Goal: Navigation & Orientation: Find specific page/section

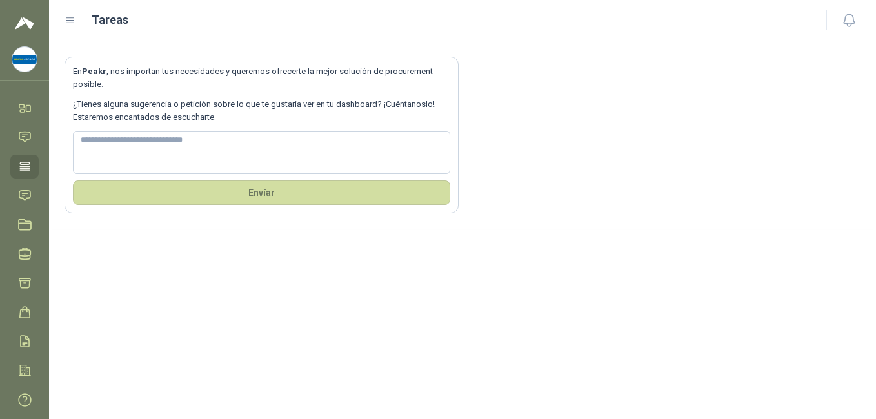
click at [21, 62] on img at bounding box center [24, 59] width 25 height 25
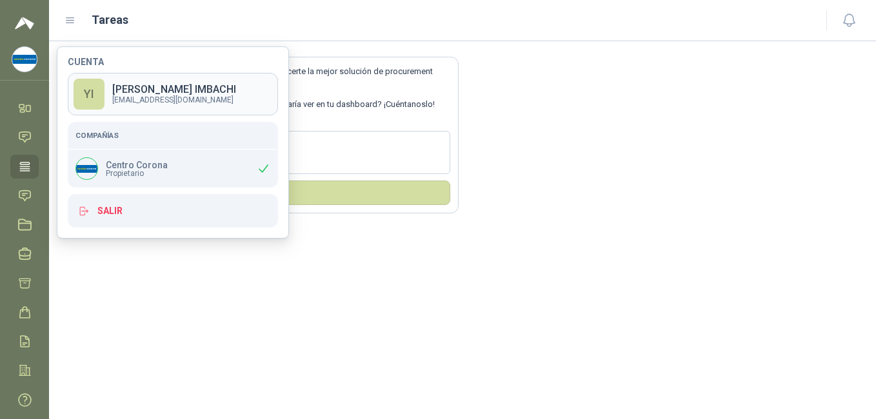
click at [95, 99] on div "YI" at bounding box center [89, 94] width 31 height 31
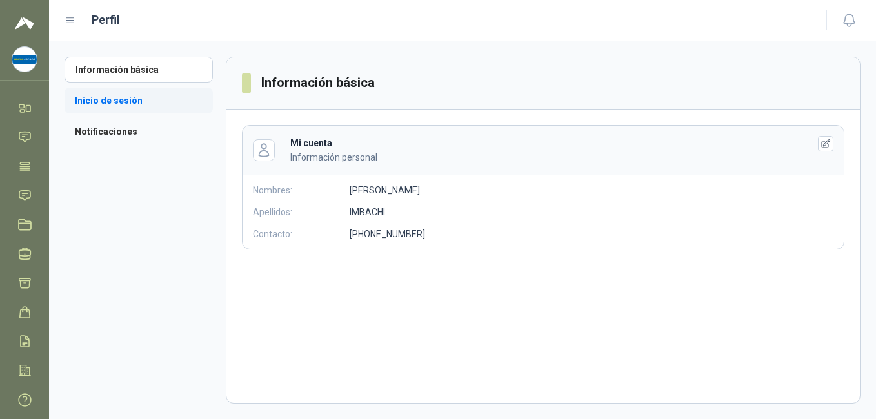
click at [99, 101] on li "Inicio de sesión" at bounding box center [138, 101] width 148 height 26
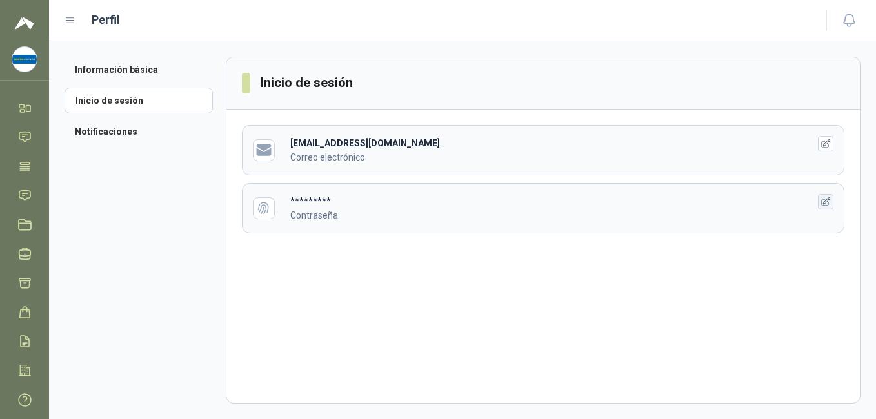
click at [820, 205] on icon "button" at bounding box center [825, 202] width 11 height 11
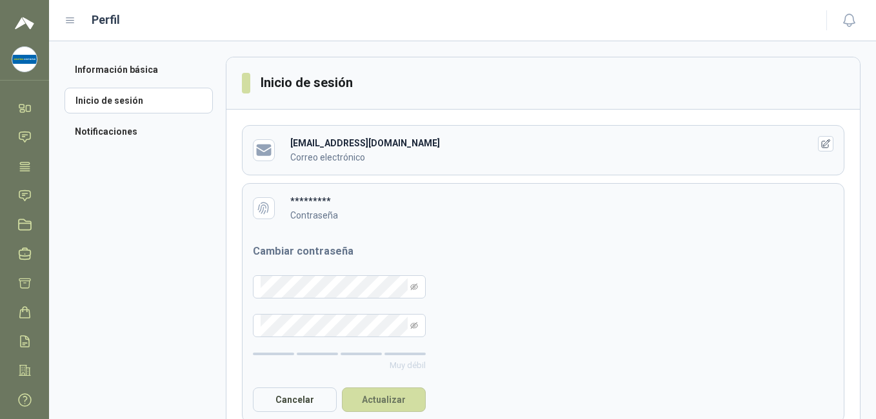
click at [248, 81] on span at bounding box center [246, 83] width 8 height 21
click at [281, 397] on button "Cancelar" at bounding box center [295, 400] width 84 height 25
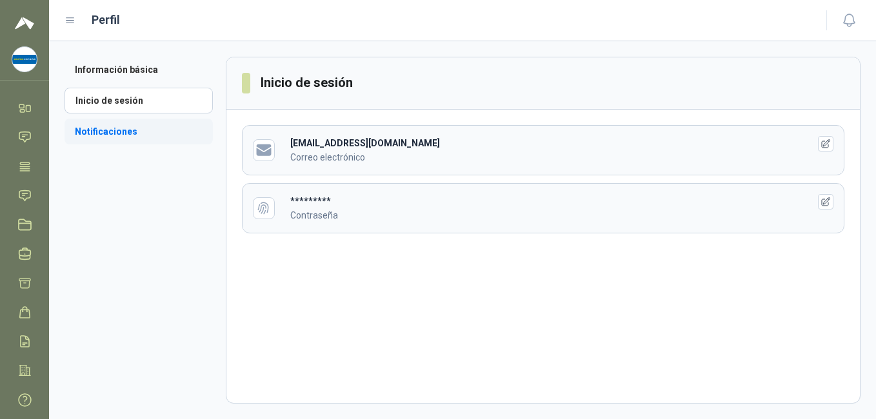
click at [110, 125] on li "Notificaciones" at bounding box center [138, 132] width 148 height 26
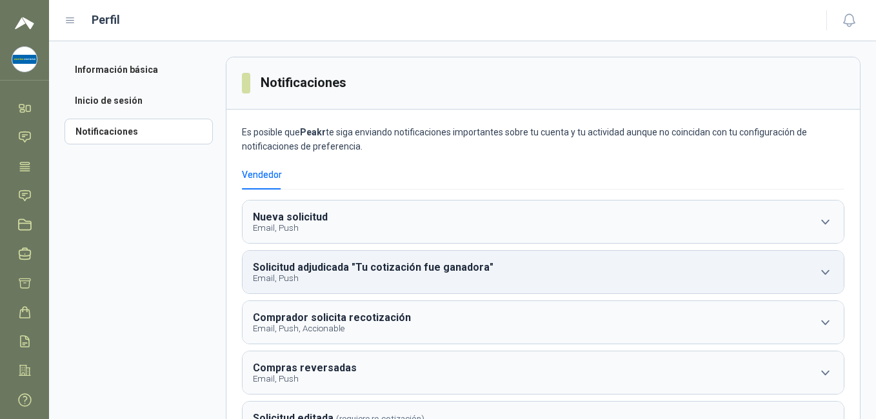
click at [297, 270] on b "Solicitud adjudicada "Tu cotización fue ganadora"" at bounding box center [373, 267] width 241 height 12
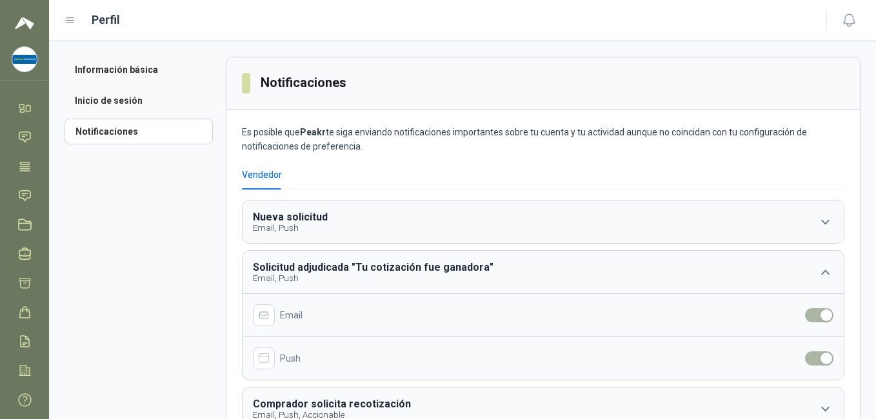
scroll to position [23, 0]
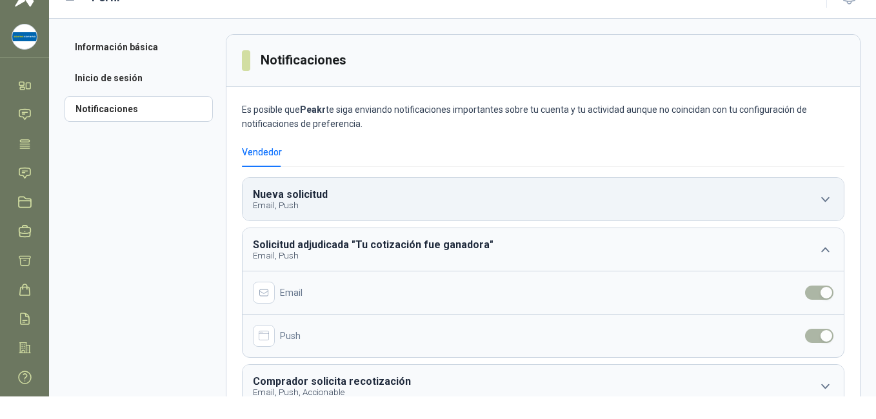
click at [281, 194] on b "Nueva solicitud" at bounding box center [290, 194] width 75 height 12
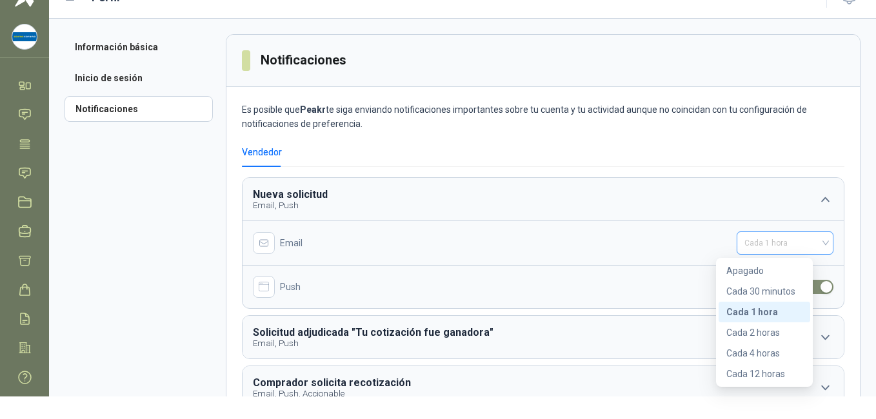
click at [805, 240] on div "Cada 1 hora" at bounding box center [785, 243] width 97 height 23
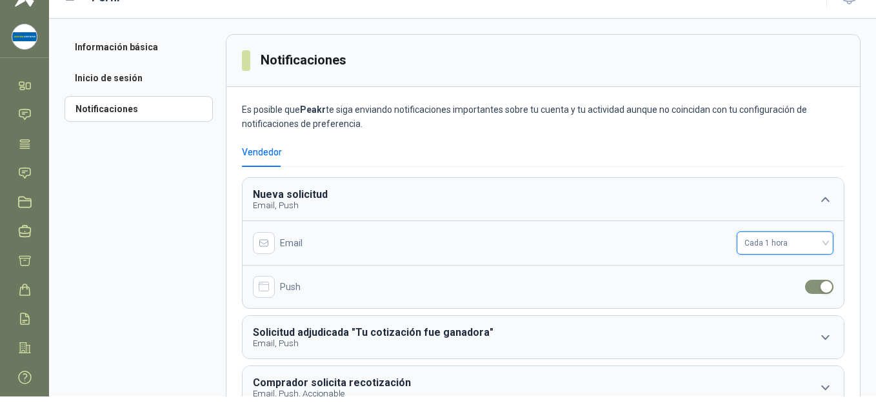
click at [805, 240] on div "Cada 1 hora" at bounding box center [785, 243] width 97 height 23
click at [266, 288] on icon "button" at bounding box center [264, 287] width 11 height 11
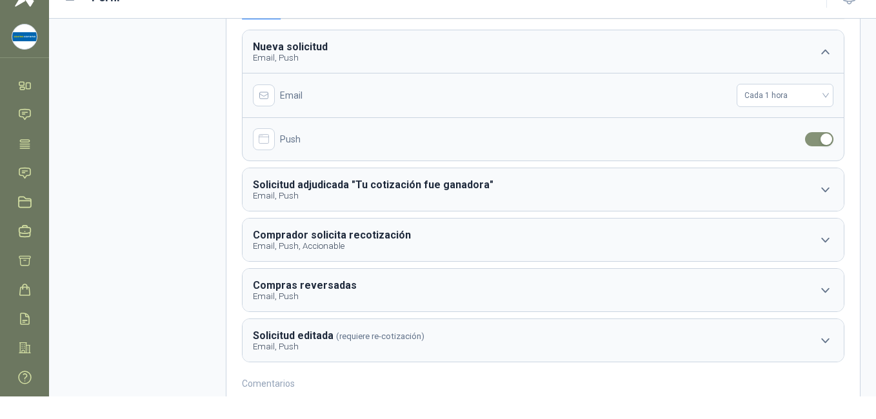
scroll to position [150, 0]
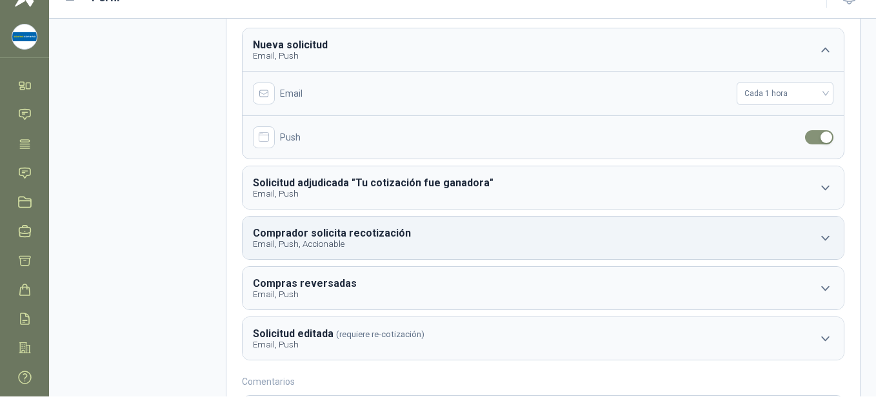
click at [817, 232] on icon "button" at bounding box center [825, 238] width 16 height 16
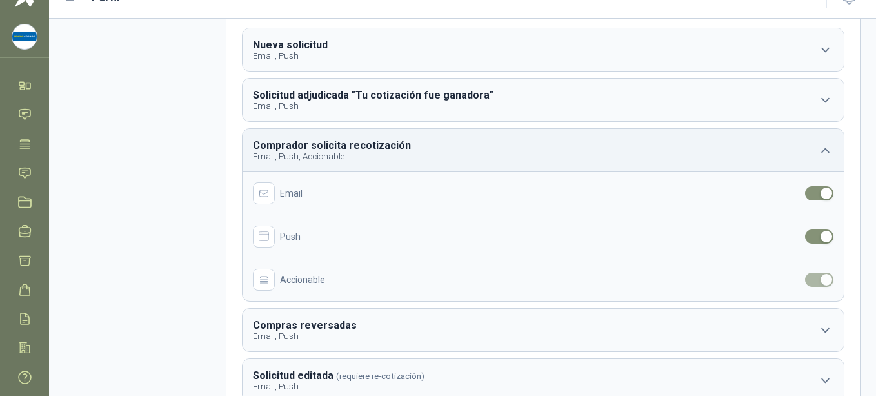
scroll to position [29, 0]
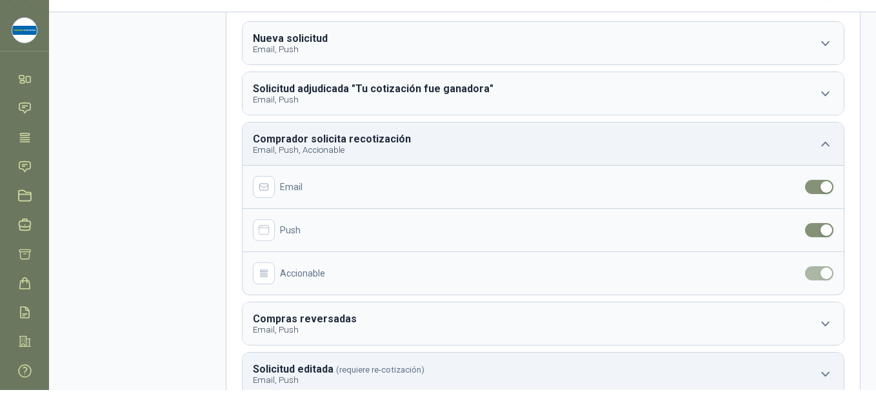
click at [293, 378] on p "Email, Push" at bounding box center [339, 380] width 172 height 10
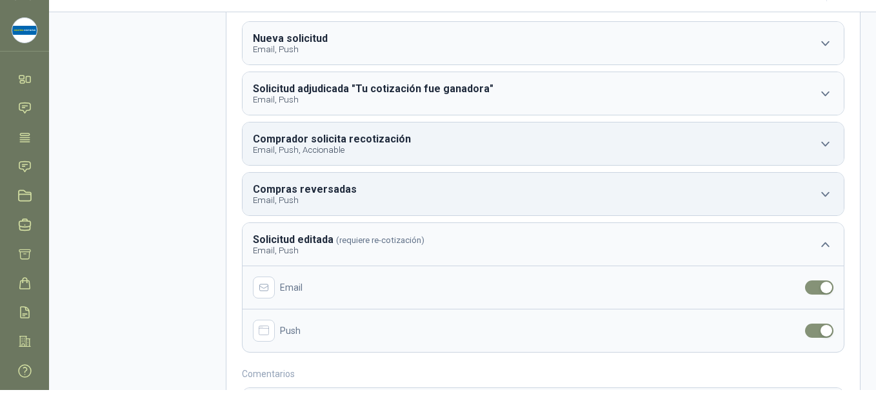
click at [324, 204] on p "Email, Push" at bounding box center [306, 200] width 106 height 10
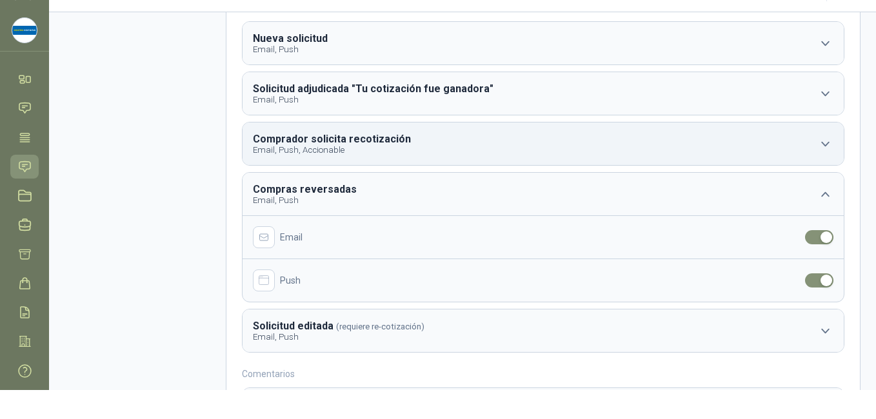
click at [27, 167] on icon at bounding box center [25, 167] width 14 height 14
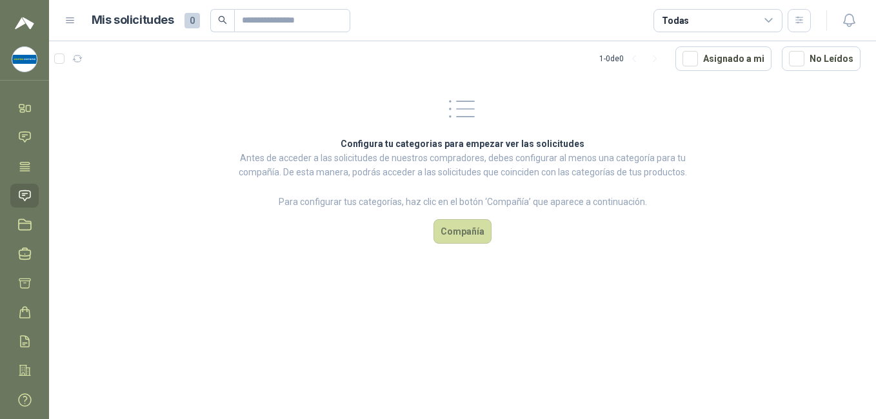
click at [68, 19] on icon at bounding box center [70, 21] width 12 height 12
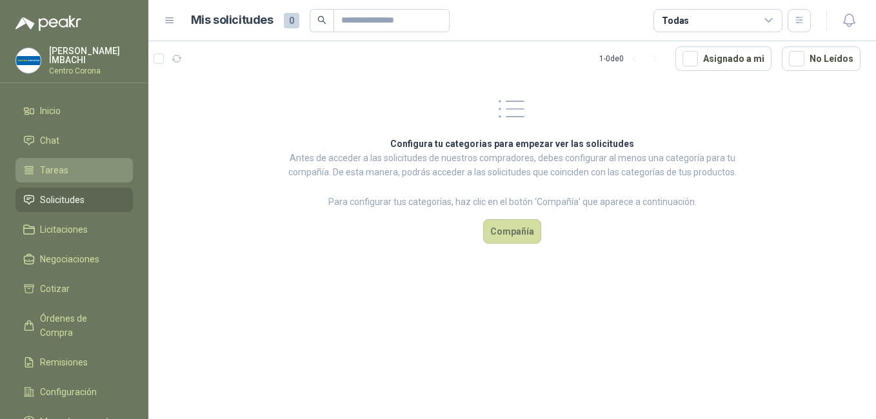
click at [51, 168] on span "Tareas" at bounding box center [54, 170] width 28 height 14
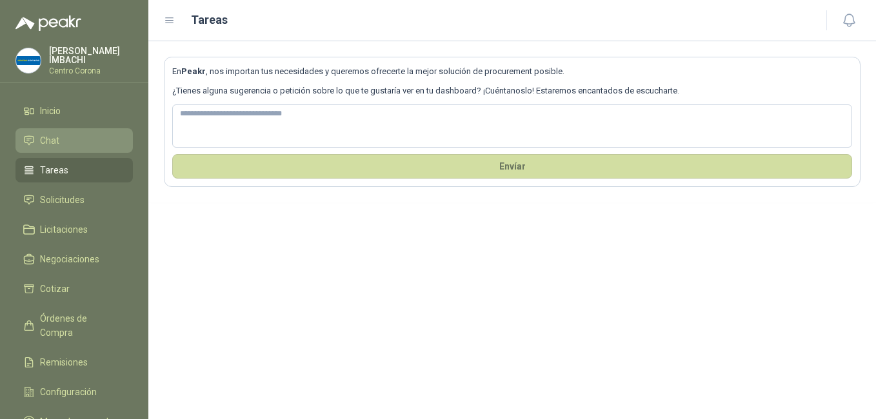
click at [41, 139] on span "Chat" at bounding box center [49, 141] width 19 height 14
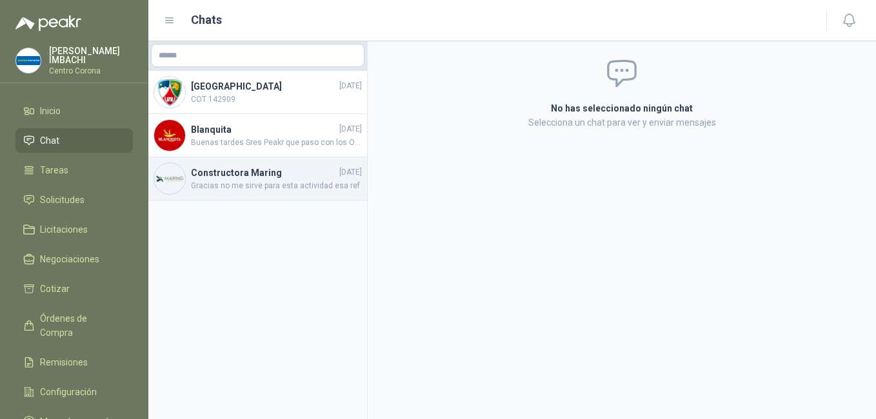
click at [223, 172] on h4 "Constructora Maring" at bounding box center [264, 173] width 146 height 14
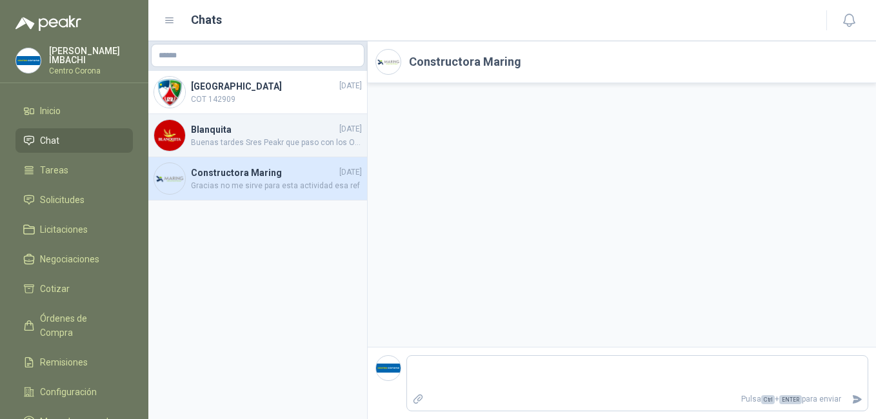
click at [174, 137] on img at bounding box center [169, 135] width 31 height 31
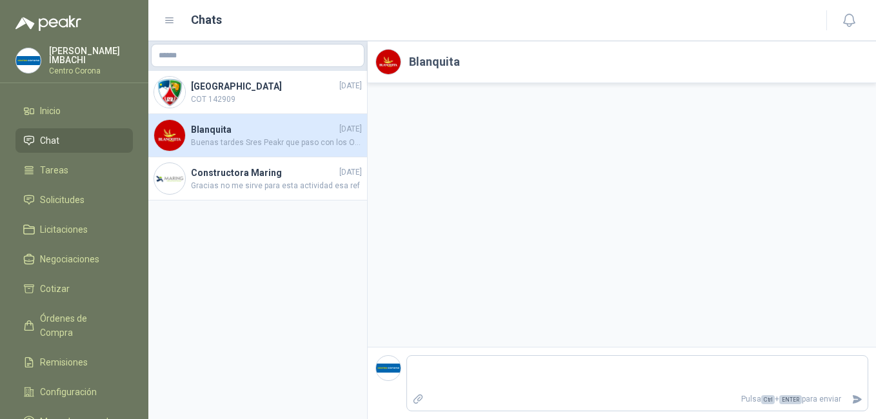
click at [174, 137] on img at bounding box center [169, 135] width 31 height 31
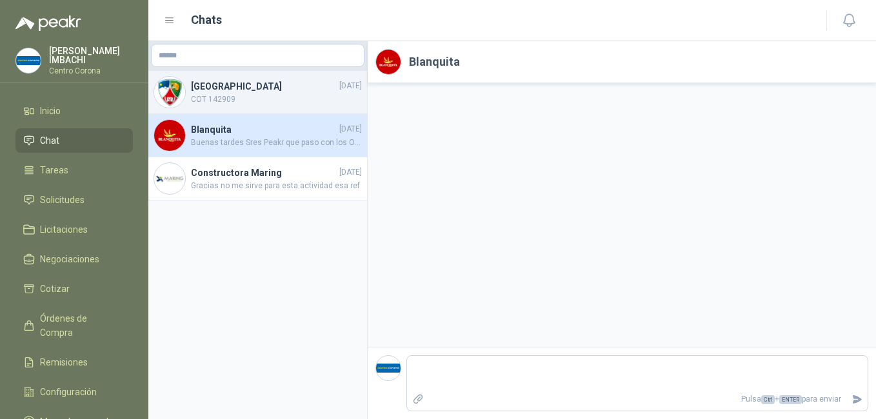
click at [219, 90] on h4 "[GEOGRAPHIC_DATA]" at bounding box center [264, 86] width 146 height 14
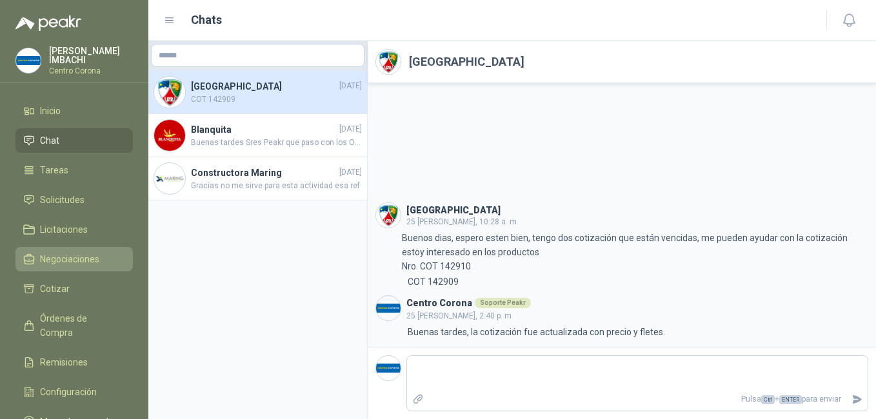
click at [77, 259] on span "Negociaciones" at bounding box center [69, 259] width 59 height 14
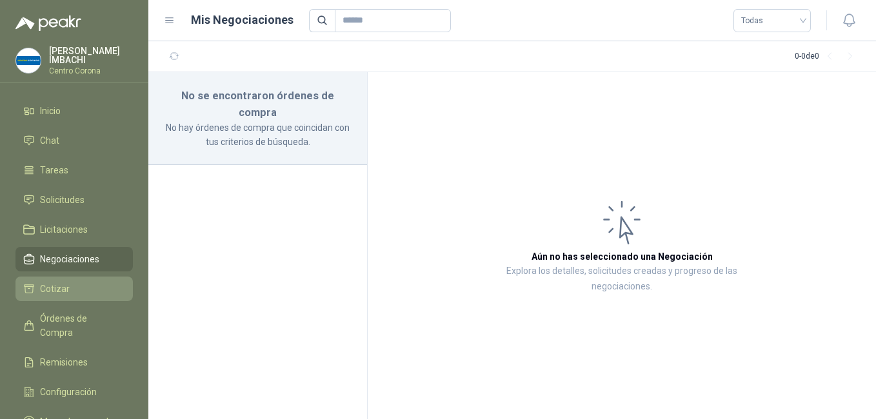
click at [41, 291] on span "Cotizar" at bounding box center [55, 289] width 30 height 14
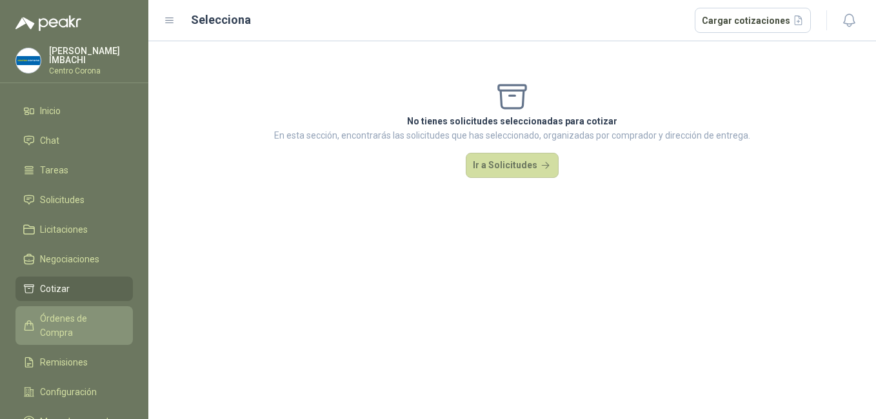
click at [54, 315] on span "Órdenes de Compra" at bounding box center [80, 326] width 81 height 28
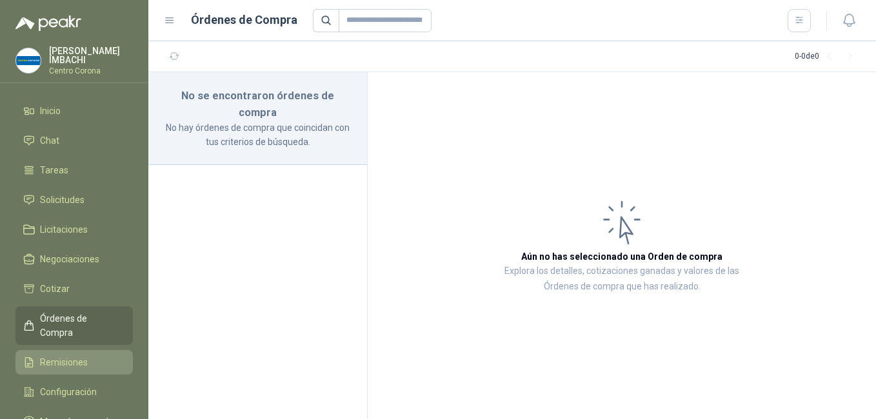
click at [56, 355] on span "Remisiones" at bounding box center [64, 362] width 48 height 14
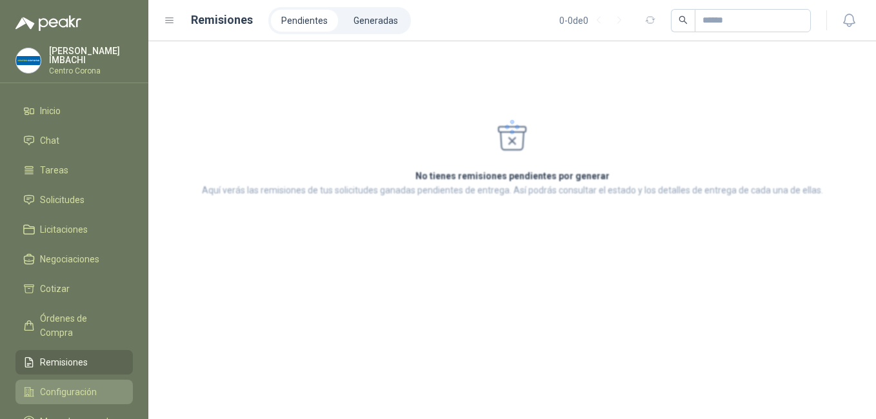
click at [64, 385] on span "Configuración" at bounding box center [68, 392] width 57 height 14
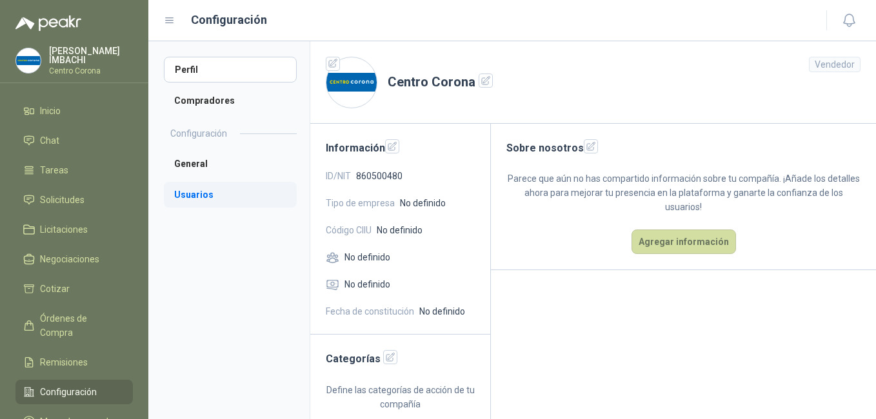
click at [195, 190] on li "Usuarios" at bounding box center [230, 195] width 133 height 26
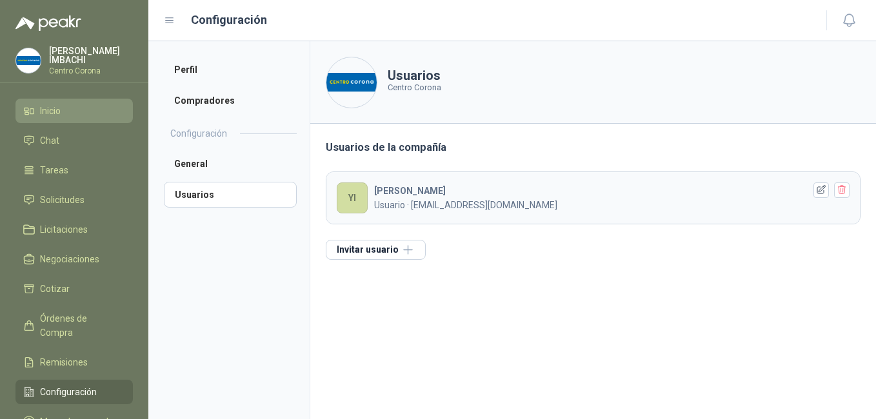
click at [40, 109] on span "Inicio" at bounding box center [50, 111] width 21 height 14
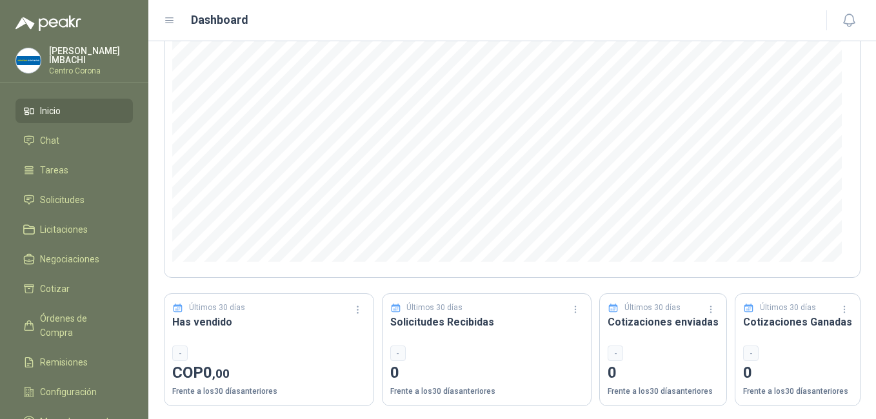
scroll to position [154, 0]
